Goal: Understand site structure: Understand site structure

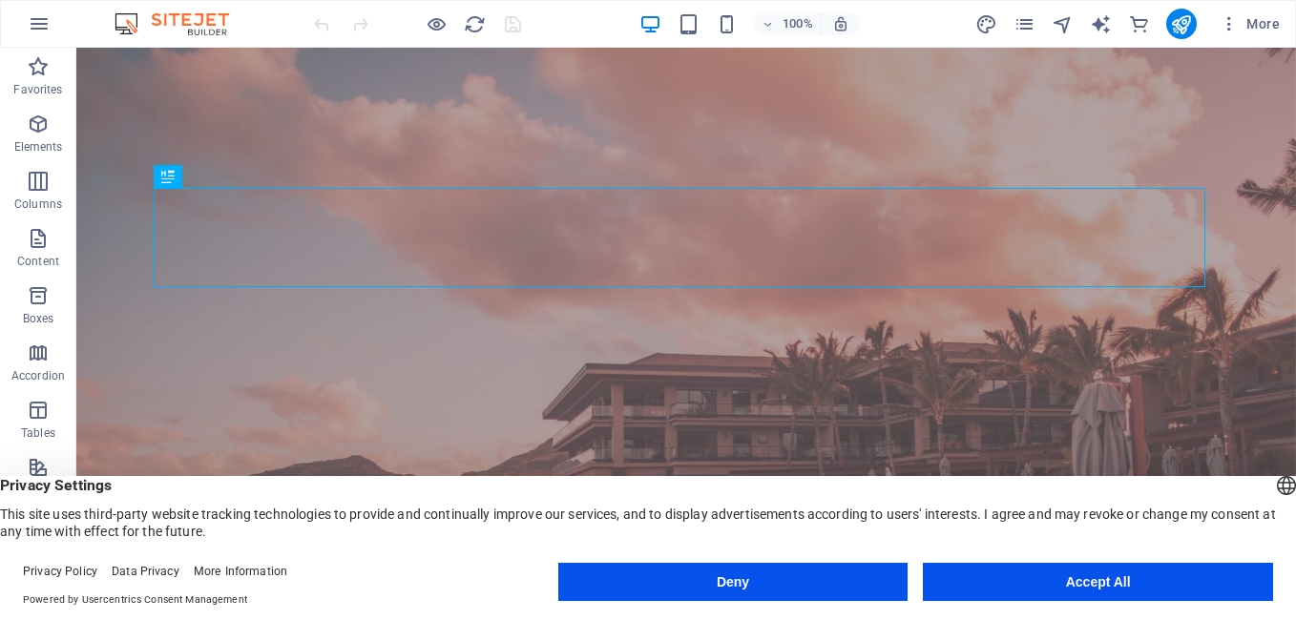
click at [749, 583] on button "Deny" at bounding box center [733, 582] width 350 height 38
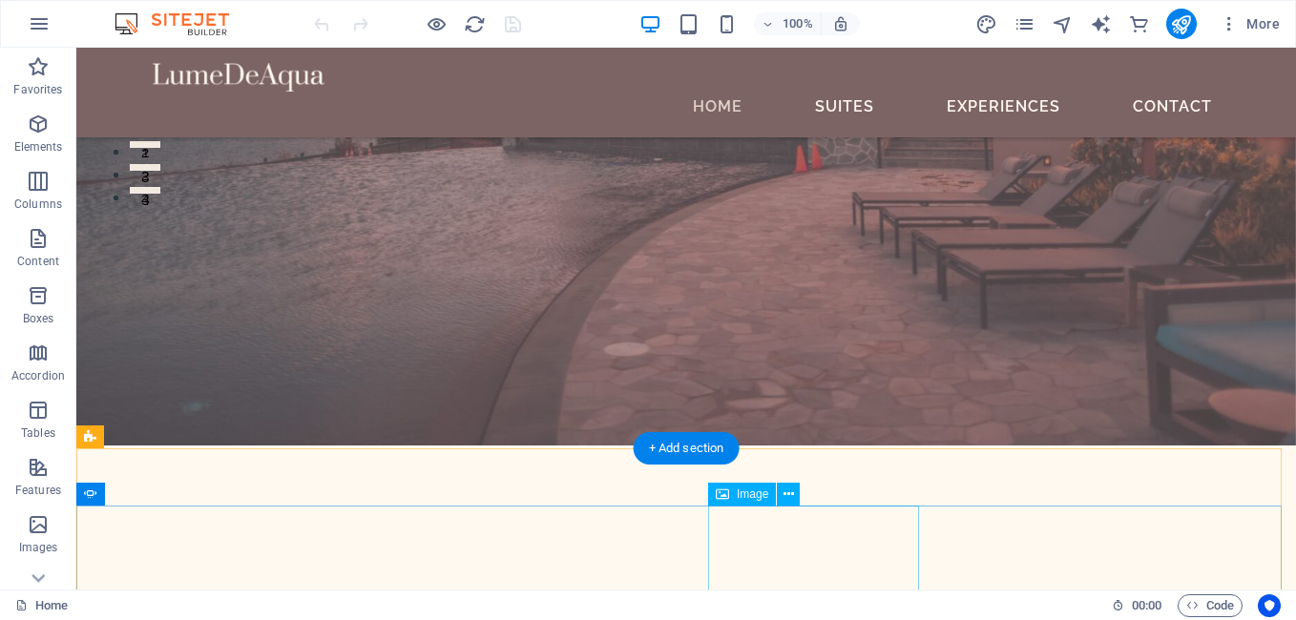
scroll to position [427, 0]
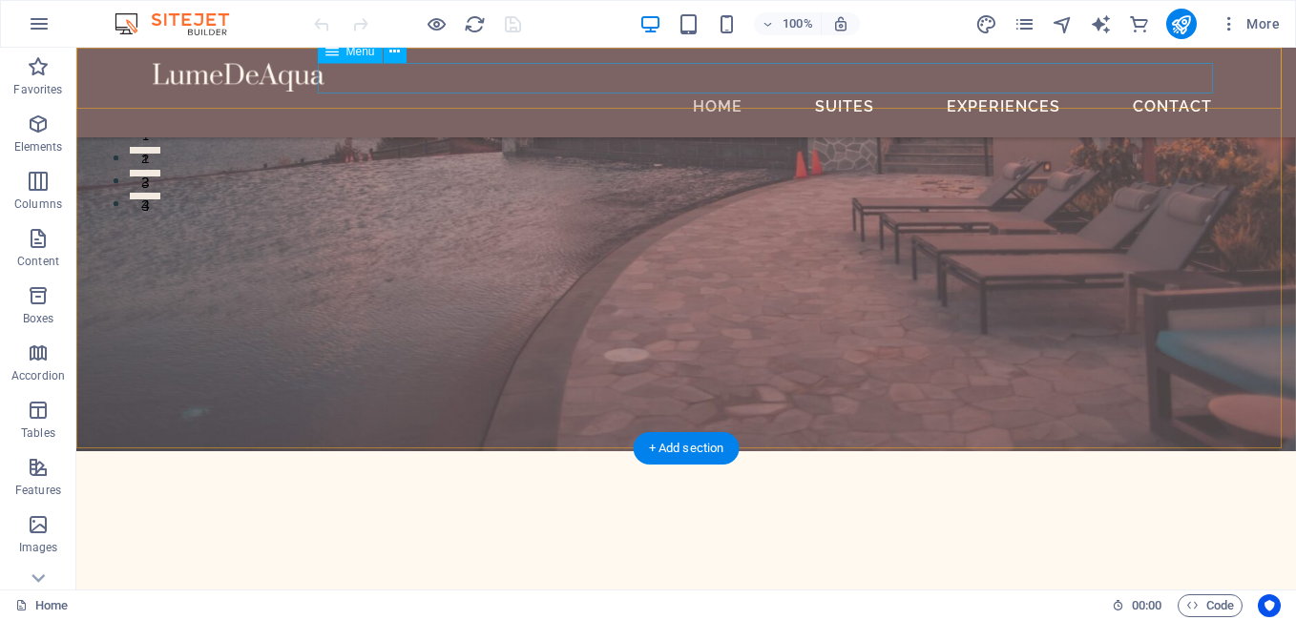
click at [662, 92] on nav "Home Suites Experiences Contact" at bounding box center [686, 107] width 1067 height 31
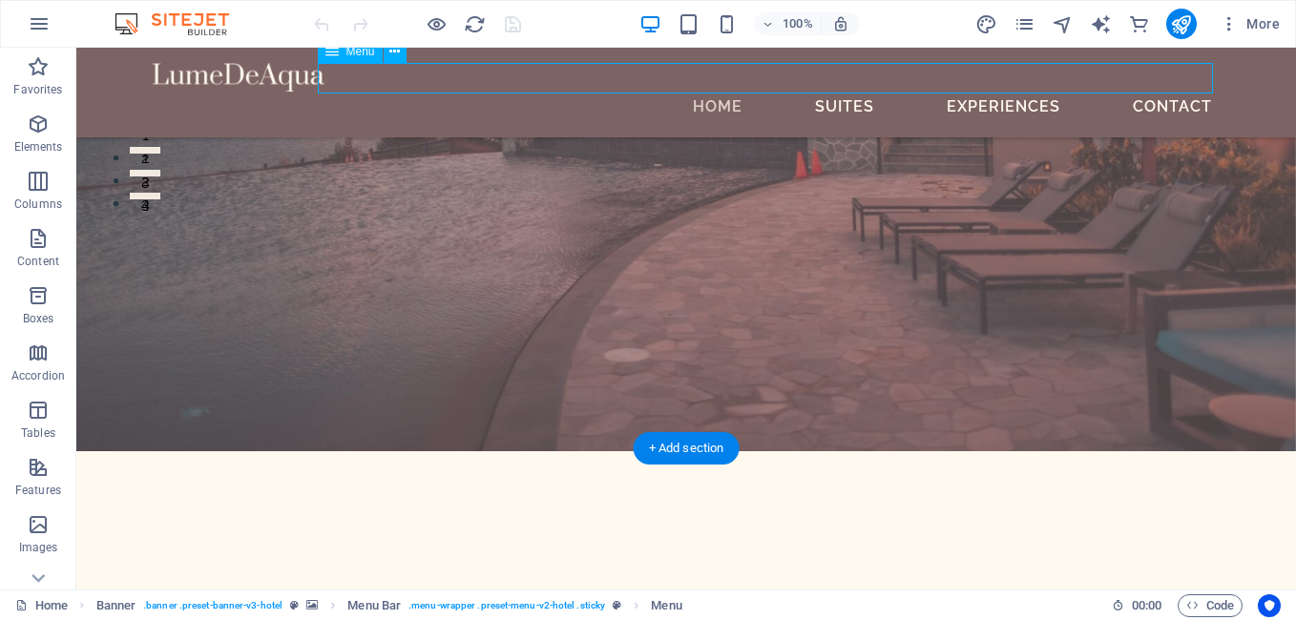
click at [691, 92] on nav "Home Suites Experiences Contact" at bounding box center [686, 107] width 1067 height 31
click at [386, 92] on nav "Home Suites Experiences Contact" at bounding box center [686, 107] width 1067 height 31
select select
select select "1"
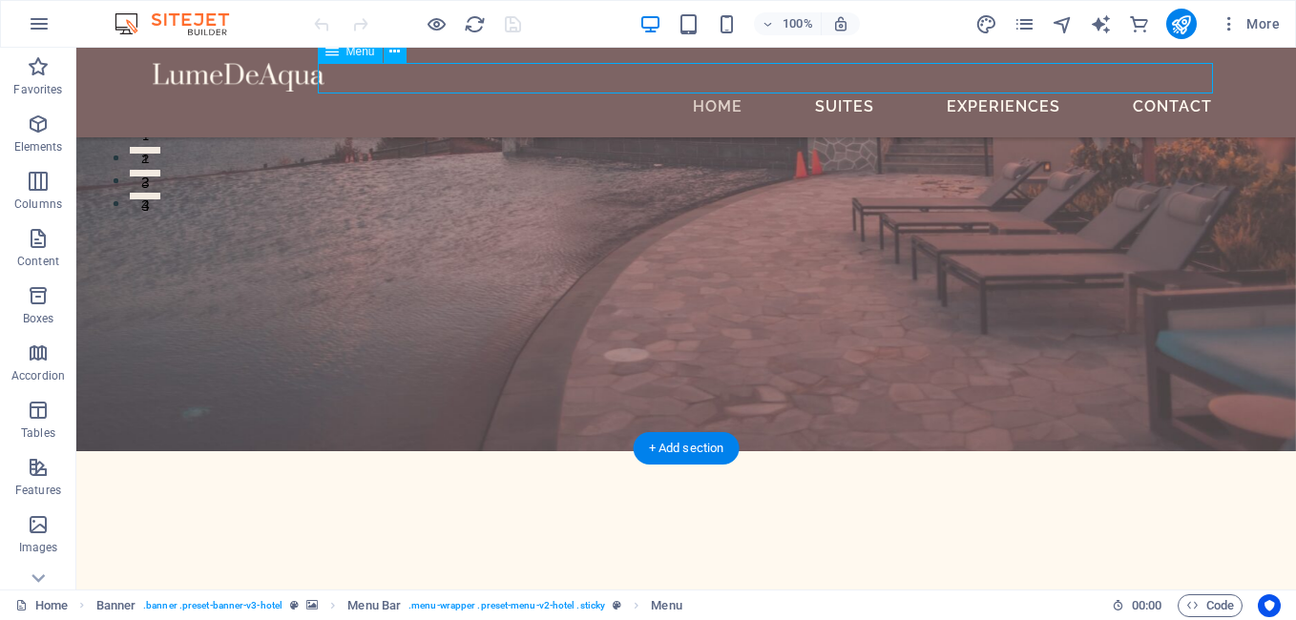
select select
select select "2"
select select
select select "3"
select select
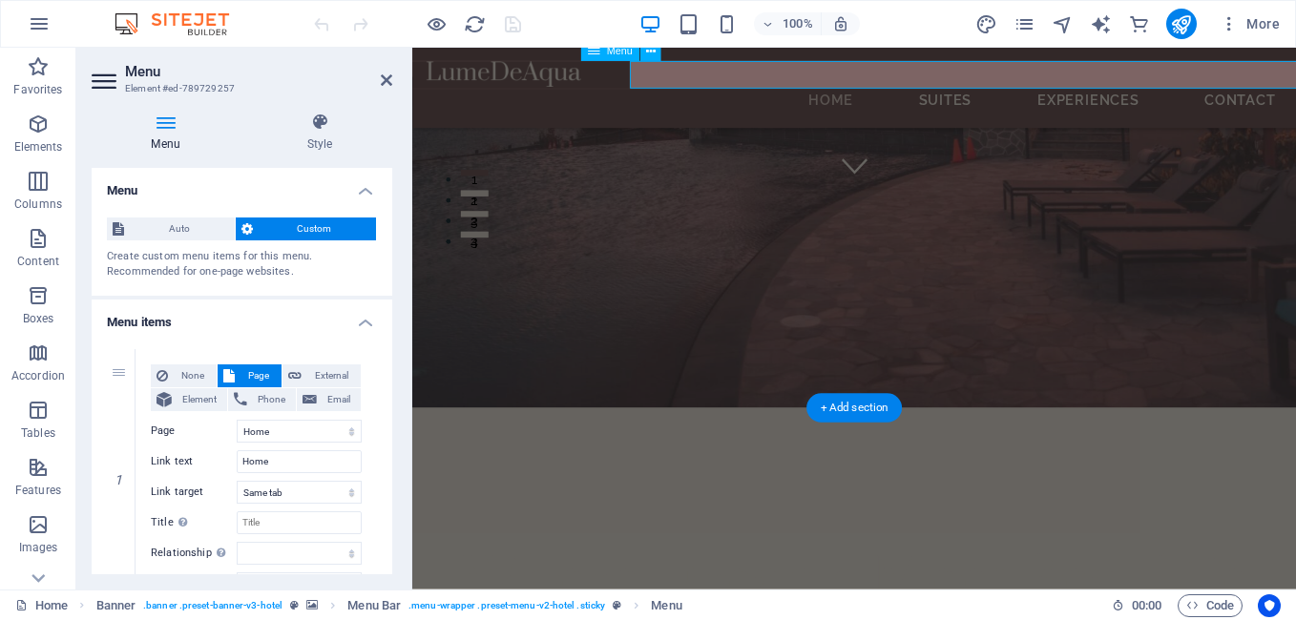
click at [722, 92] on nav "Home Suites Experiences Contact" at bounding box center [904, 107] width 952 height 31
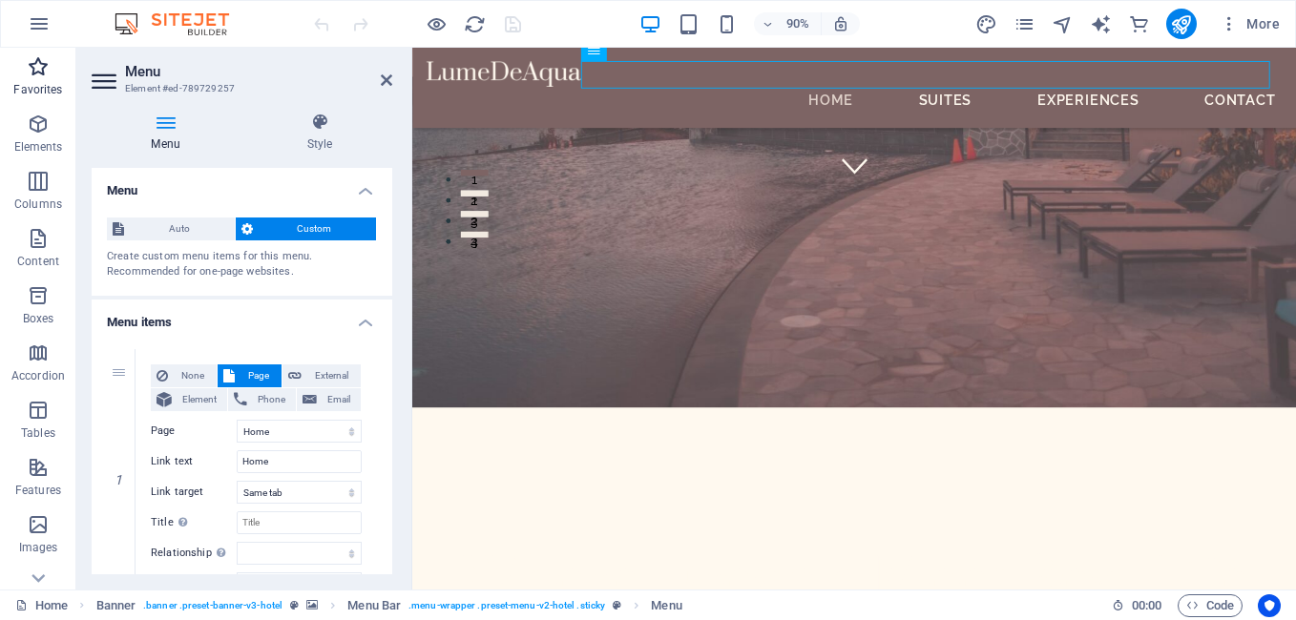
click at [61, 74] on span "Favorites" at bounding box center [38, 78] width 76 height 46
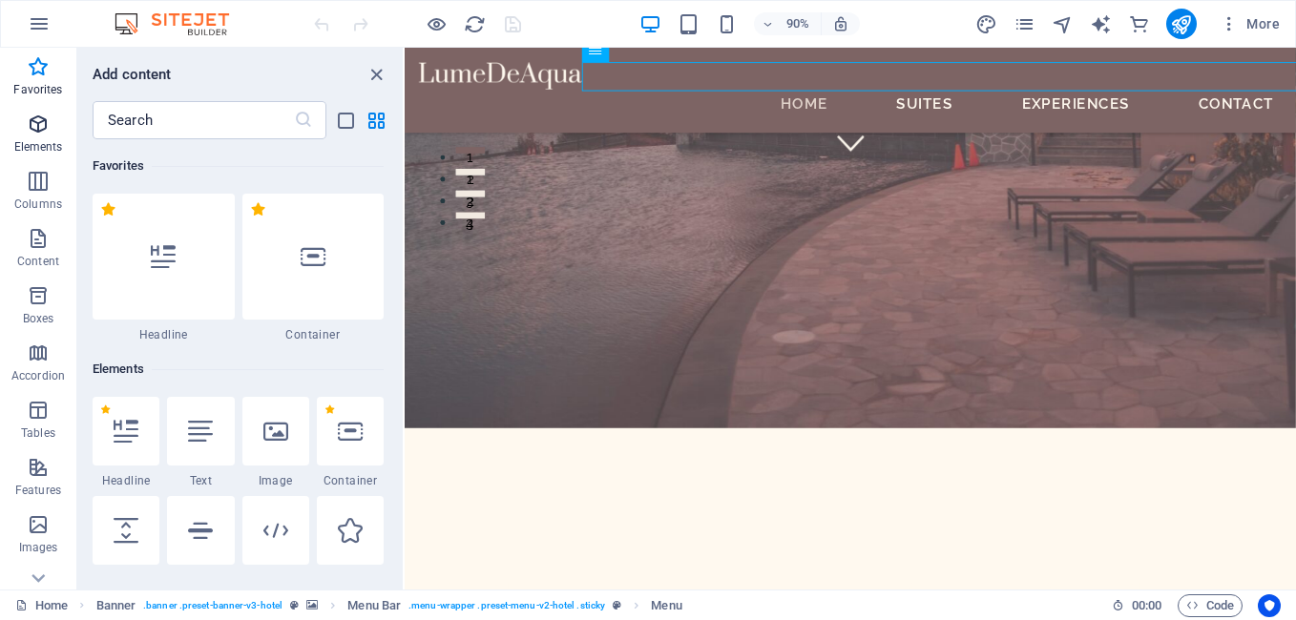
click at [54, 132] on span "Elements" at bounding box center [38, 136] width 76 height 46
click at [50, 184] on icon "button" at bounding box center [38, 181] width 23 height 23
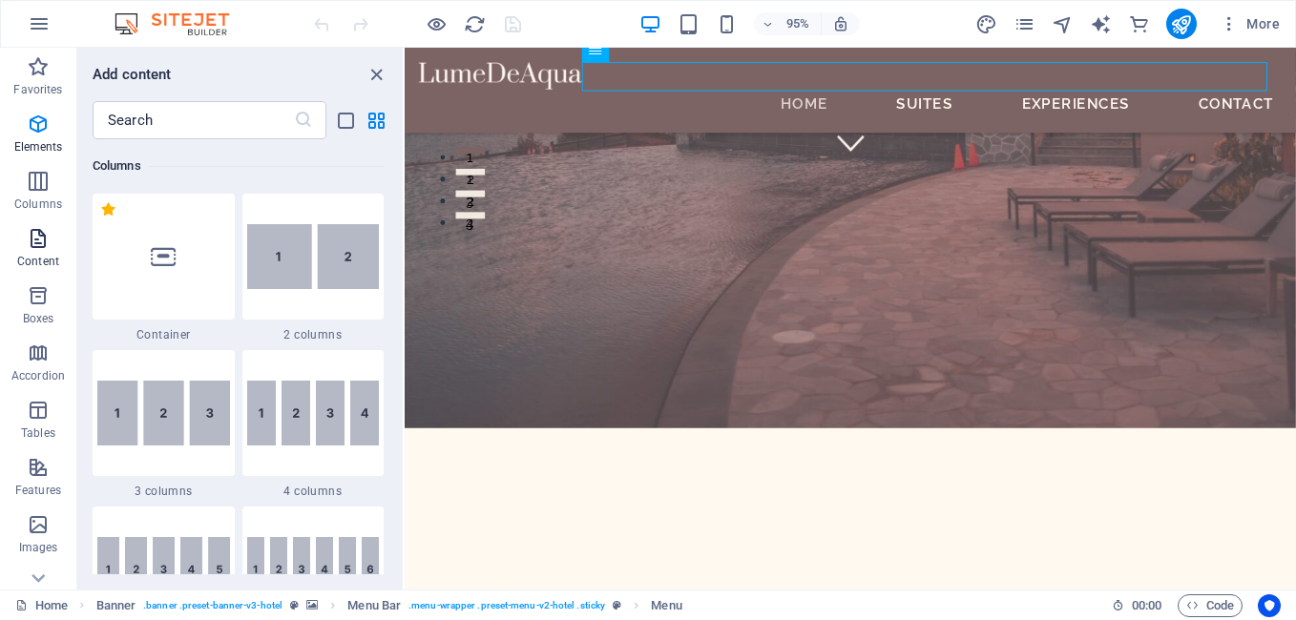
click at [47, 225] on button "Content" at bounding box center [38, 248] width 76 height 57
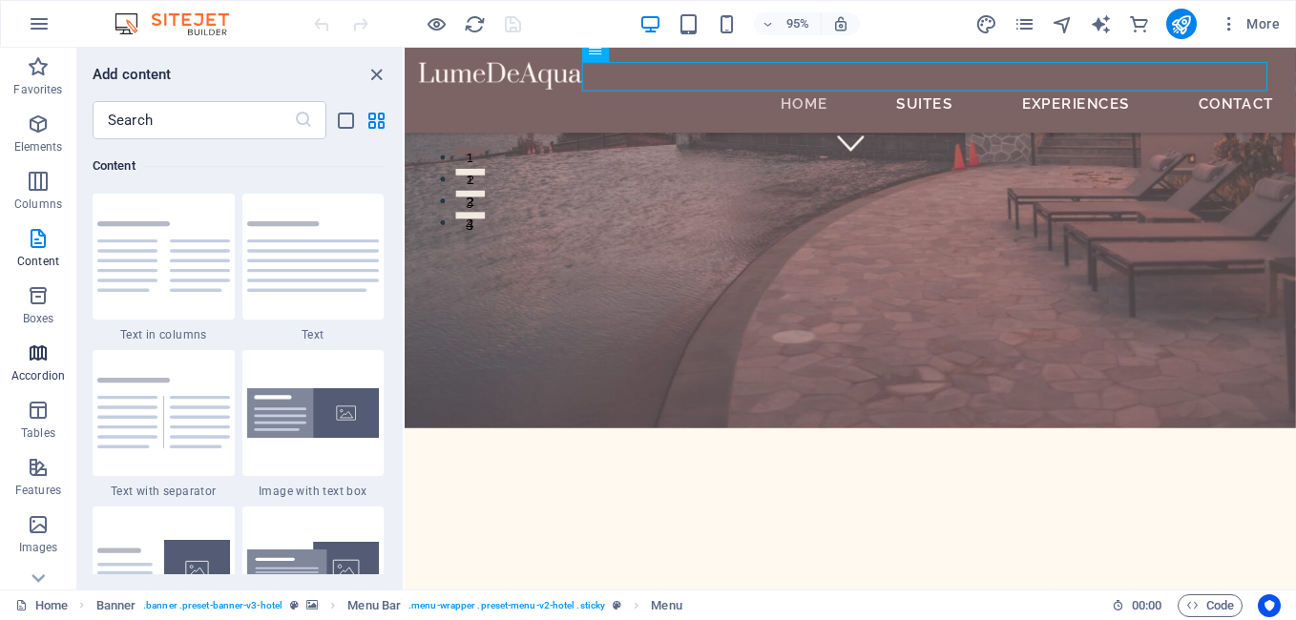
click at [39, 389] on button "Accordion" at bounding box center [38, 362] width 76 height 57
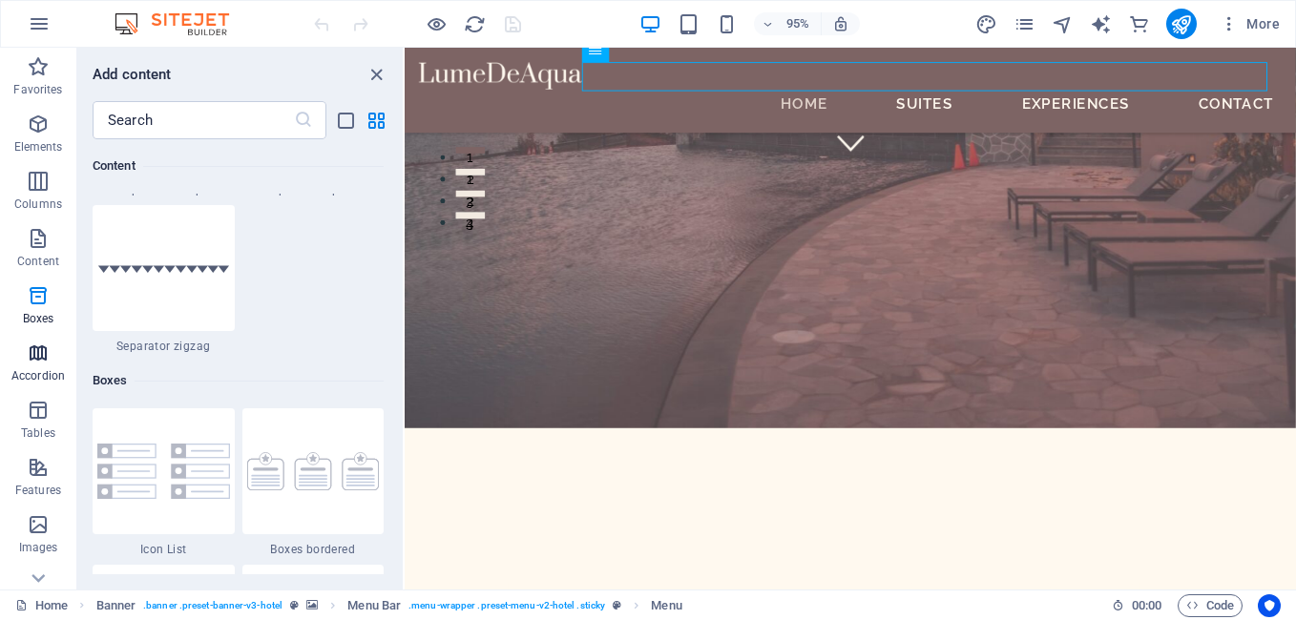
scroll to position [6095, 0]
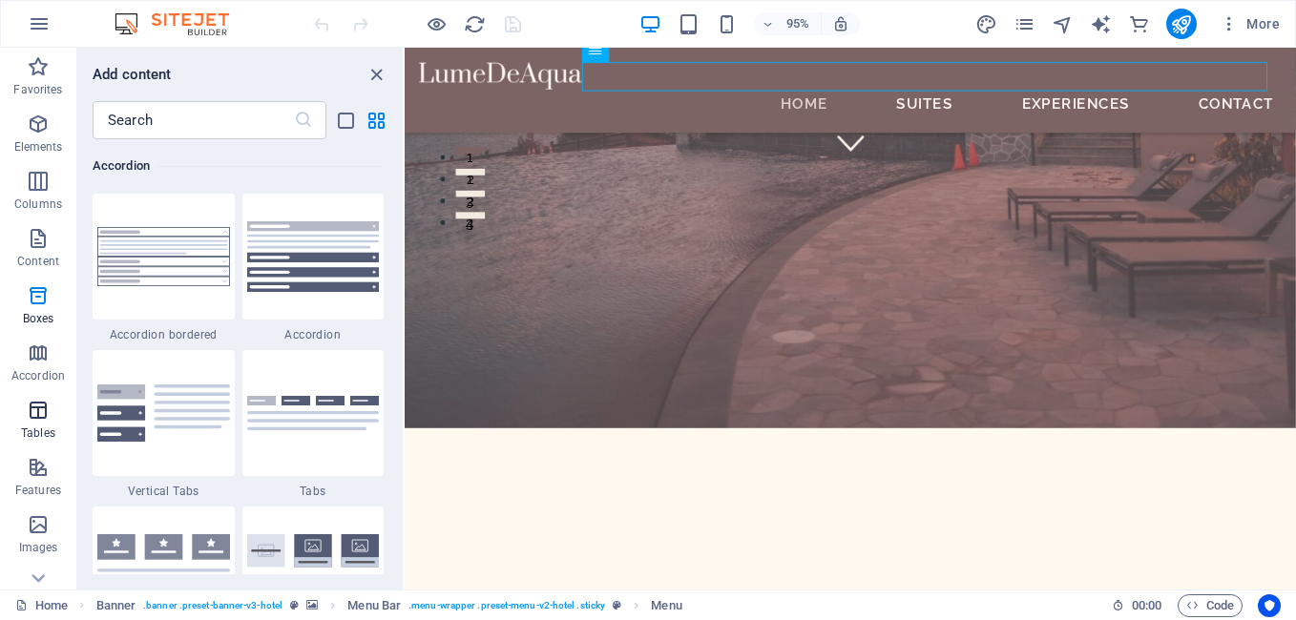
click at [38, 414] on icon "button" at bounding box center [38, 410] width 23 height 23
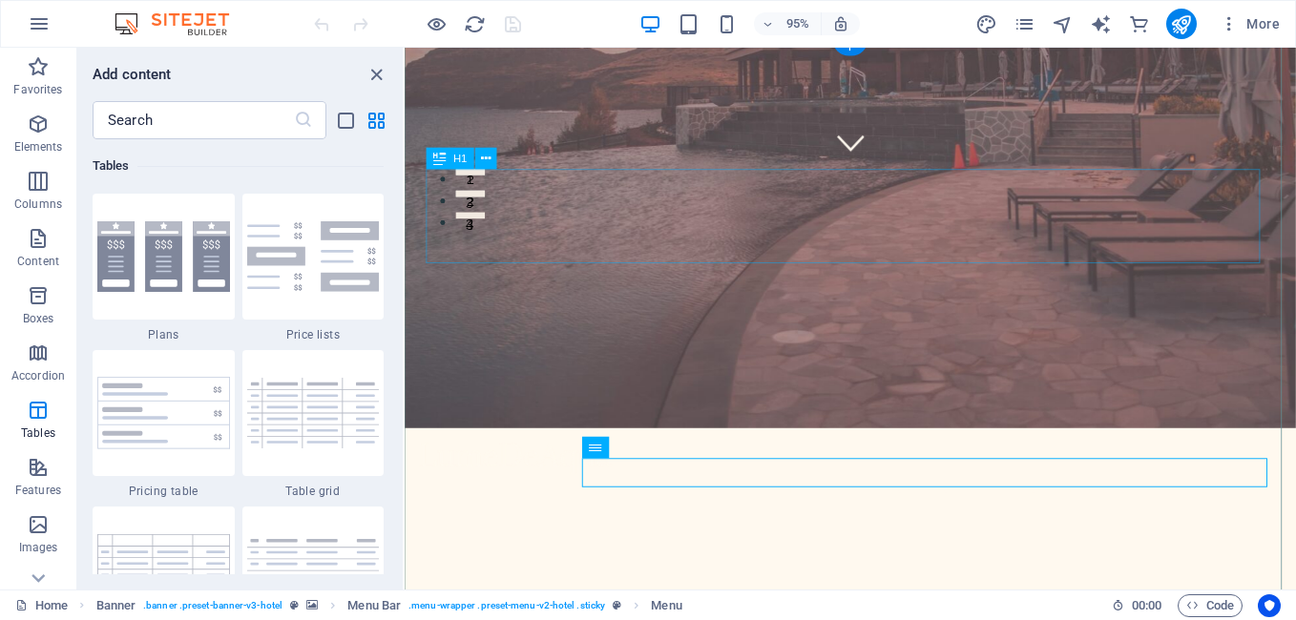
scroll to position [0, 0]
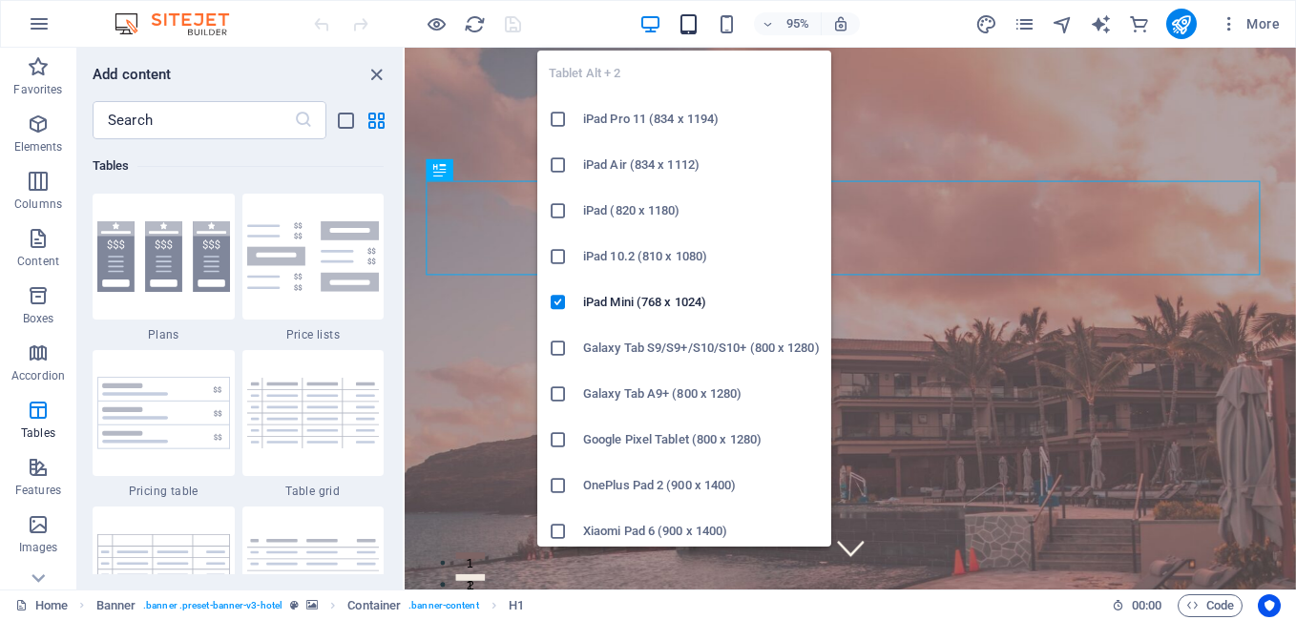
click at [689, 26] on icon "button" at bounding box center [689, 24] width 22 height 22
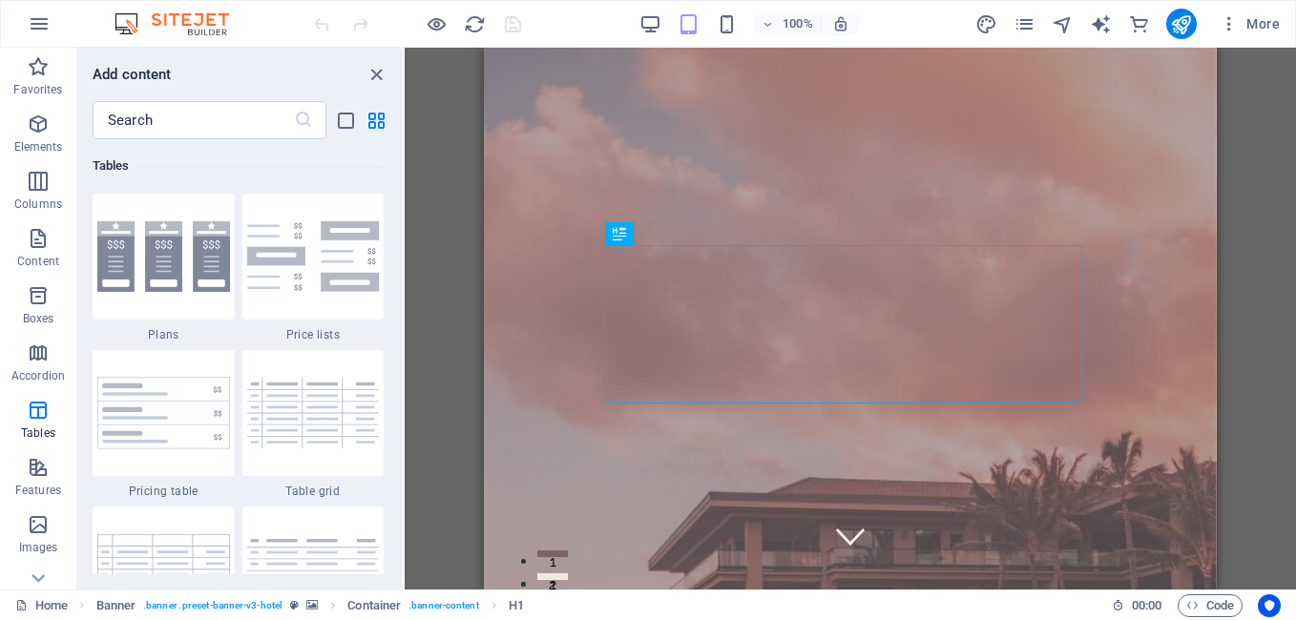
click at [710, 32] on div "100%" at bounding box center [750, 24] width 221 height 31
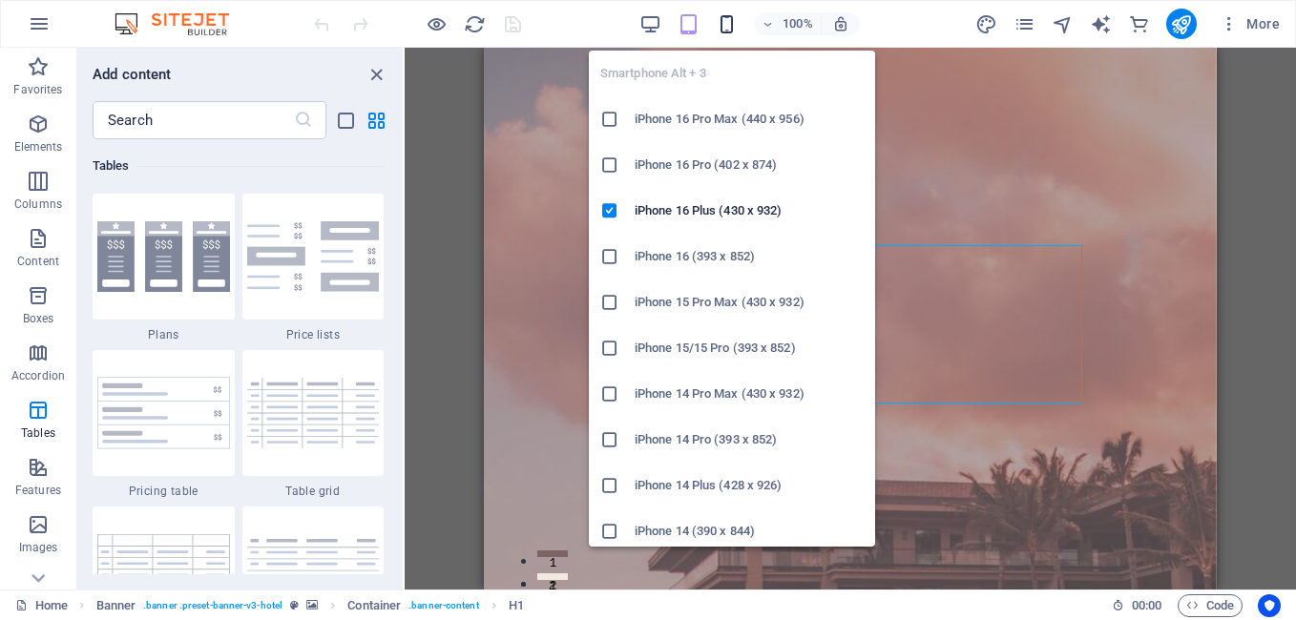
click at [722, 31] on icon "button" at bounding box center [727, 24] width 22 height 22
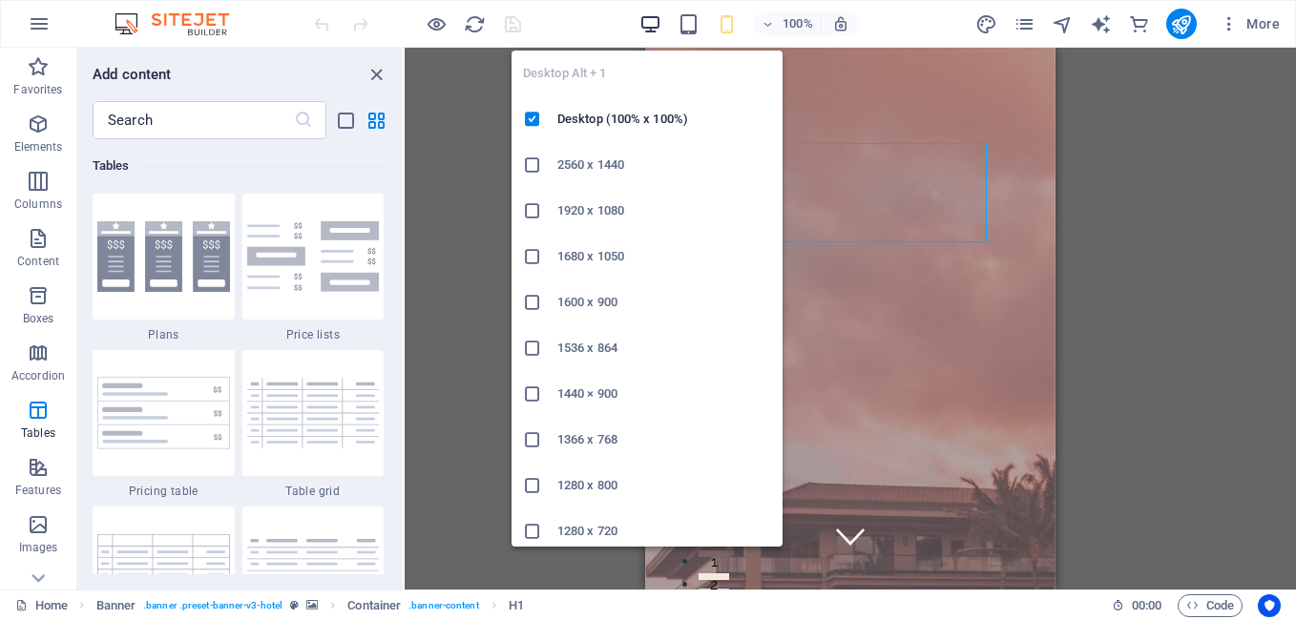
click at [641, 27] on icon "button" at bounding box center [651, 24] width 22 height 22
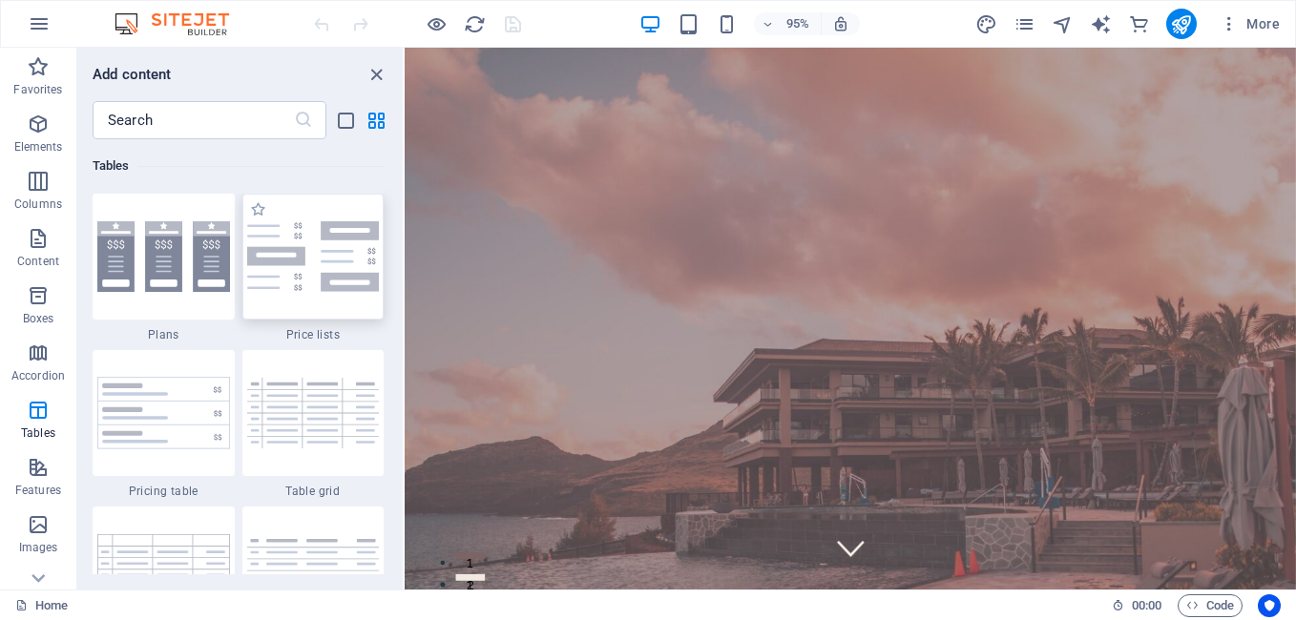
click at [350, 269] on img at bounding box center [313, 256] width 133 height 71
click at [63, 132] on span "Elements" at bounding box center [38, 136] width 76 height 46
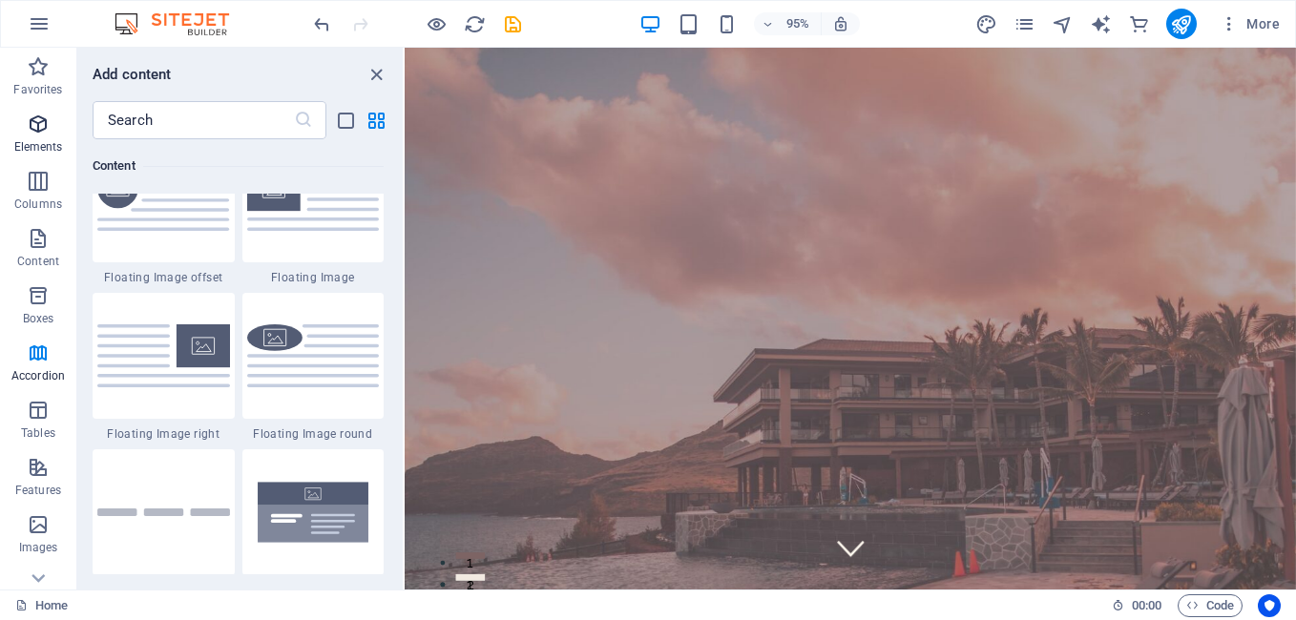
click at [51, 136] on span "Elements" at bounding box center [38, 136] width 76 height 46
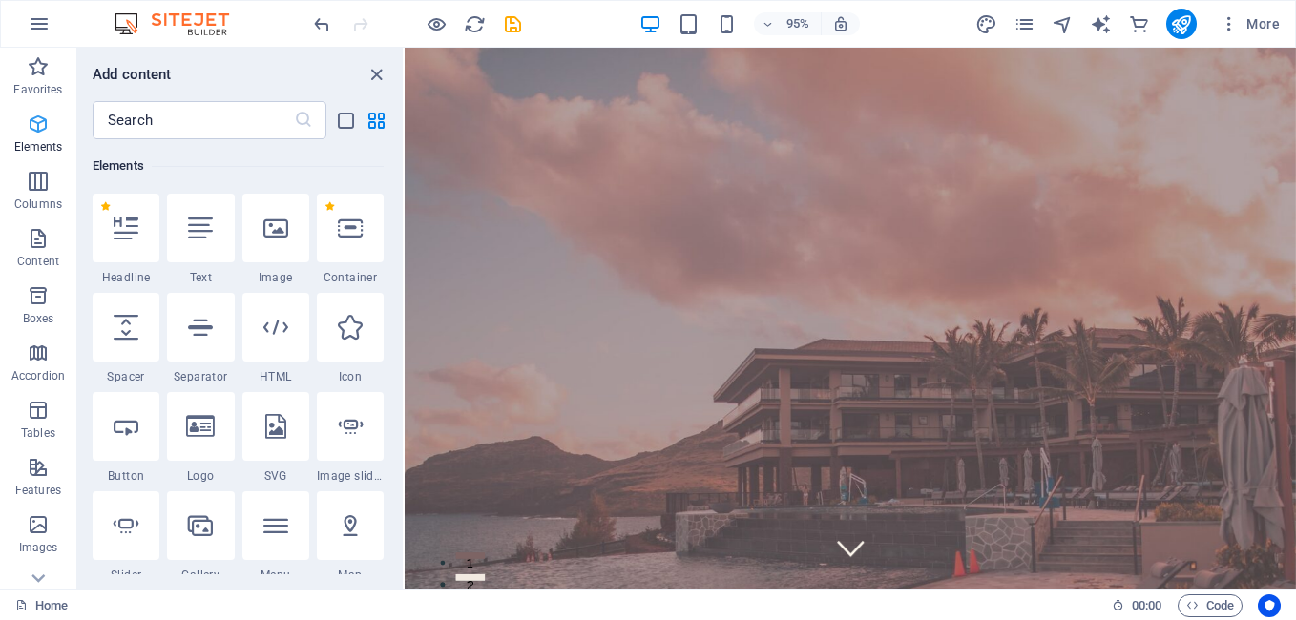
scroll to position [203, 0]
click at [1262, 31] on span "More" at bounding box center [1250, 23] width 60 height 19
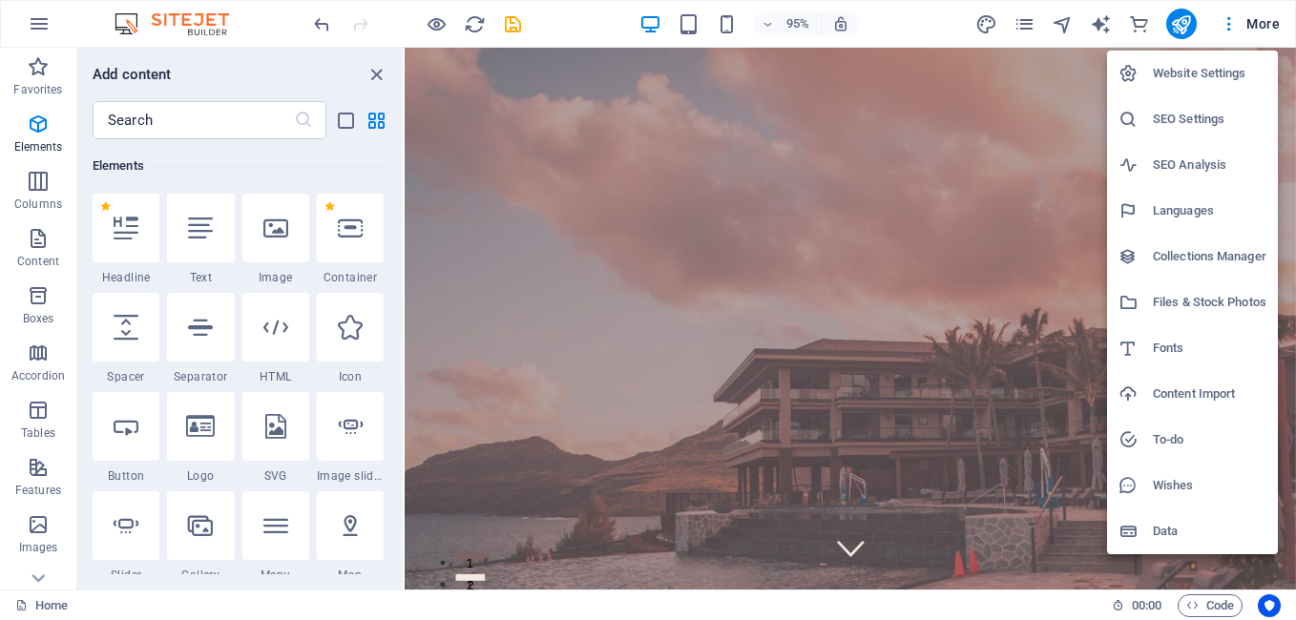
click at [971, 185] on div at bounding box center [648, 310] width 1296 height 620
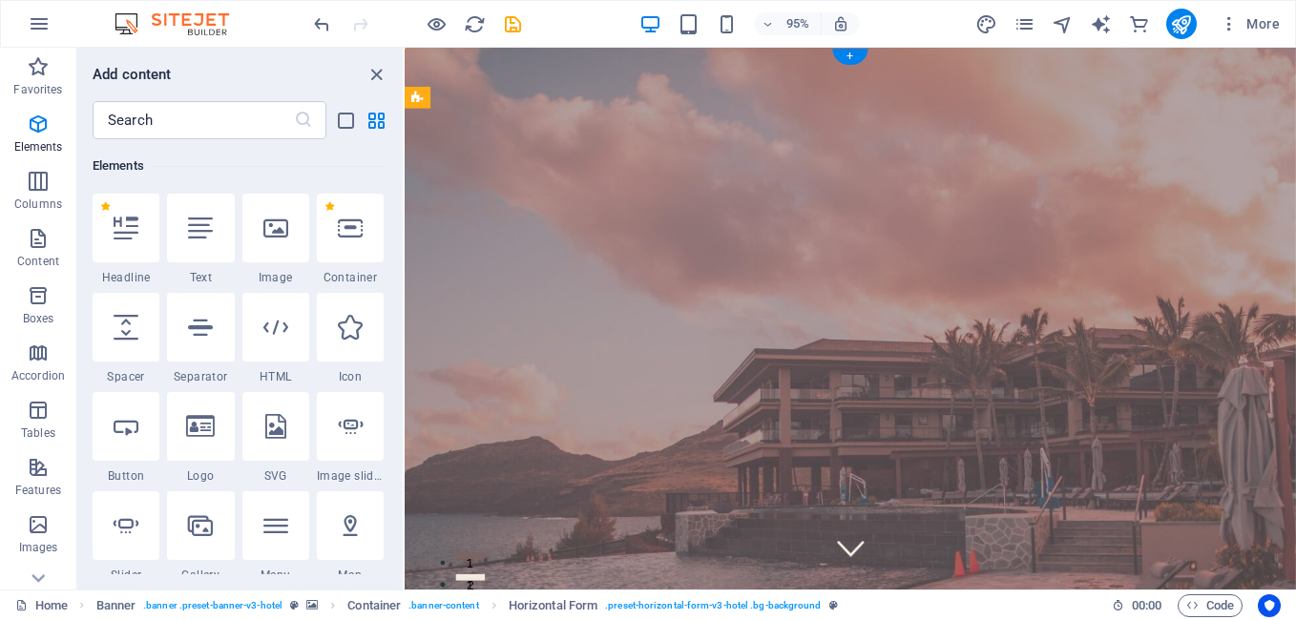
drag, startPoint x: 845, startPoint y: 355, endPoint x: 445, endPoint y: 362, distance: 400.0
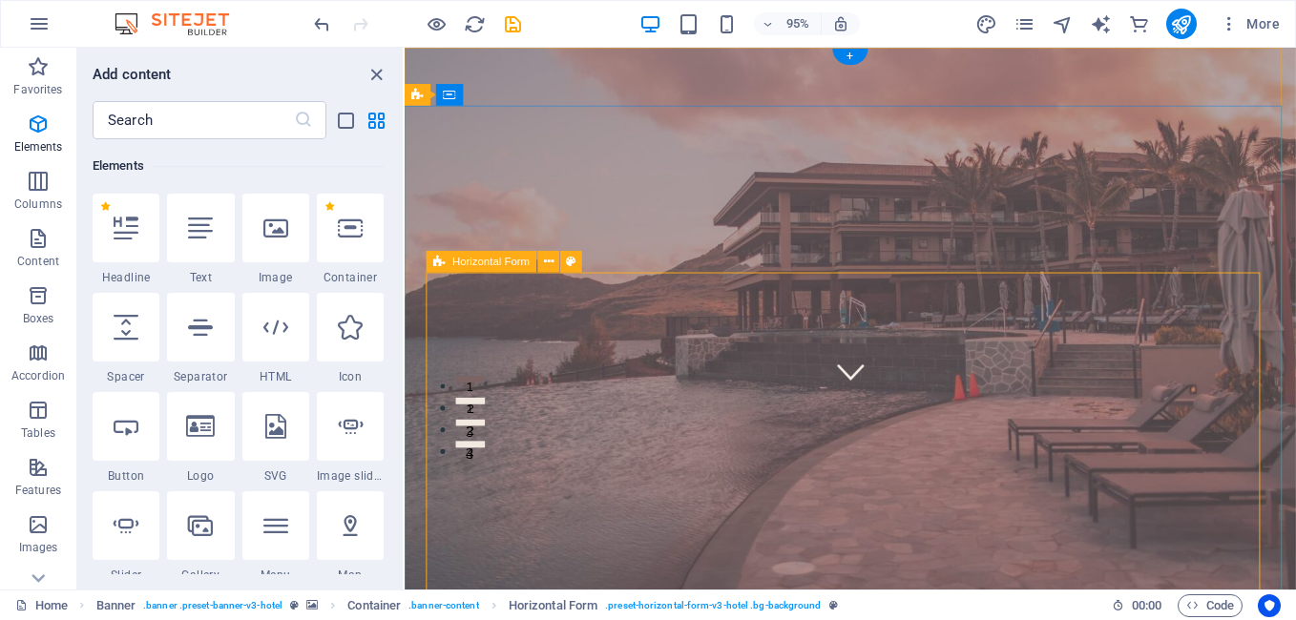
scroll to position [0, 0]
